Goal: Task Accomplishment & Management: Manage account settings

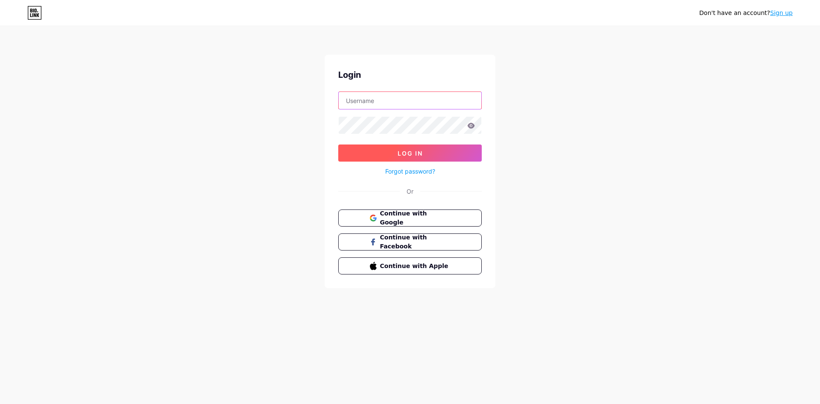
type input "aaron@spacebrands.shop"
click at [433, 149] on button "Log In" at bounding box center [410, 152] width 144 height 17
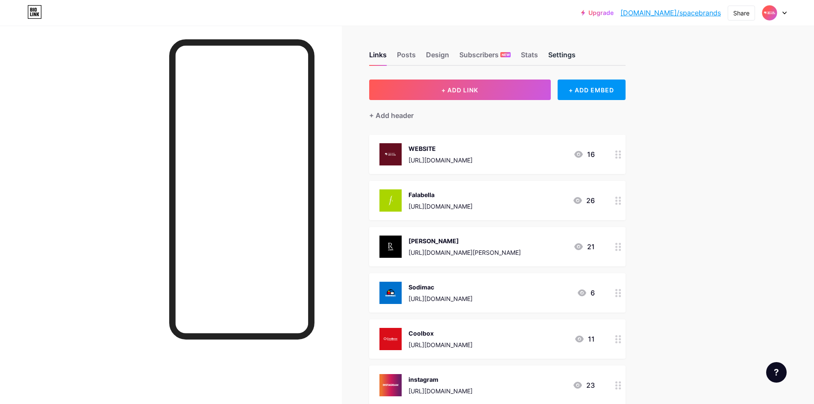
click at [560, 55] on div "Settings" at bounding box center [561, 57] width 27 height 15
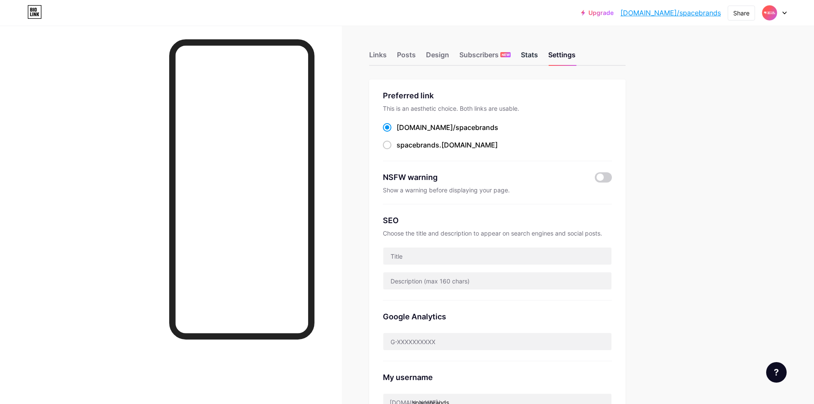
click at [538, 56] on div "Stats" at bounding box center [529, 57] width 17 height 15
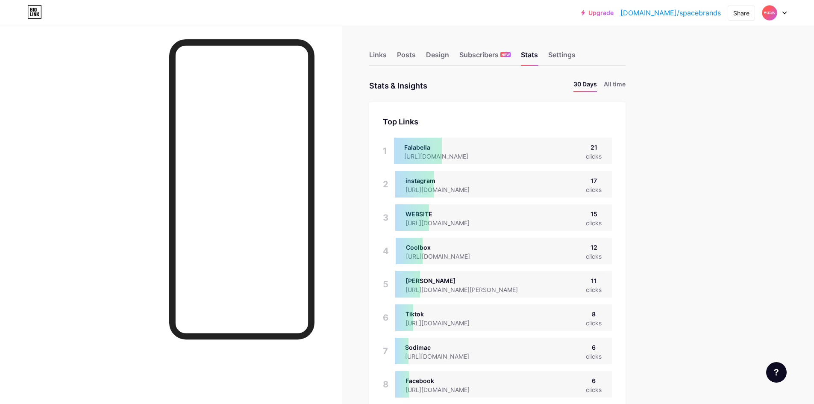
scroll to position [426751, 426341]
